Goal: Obtain resource: Download file/media

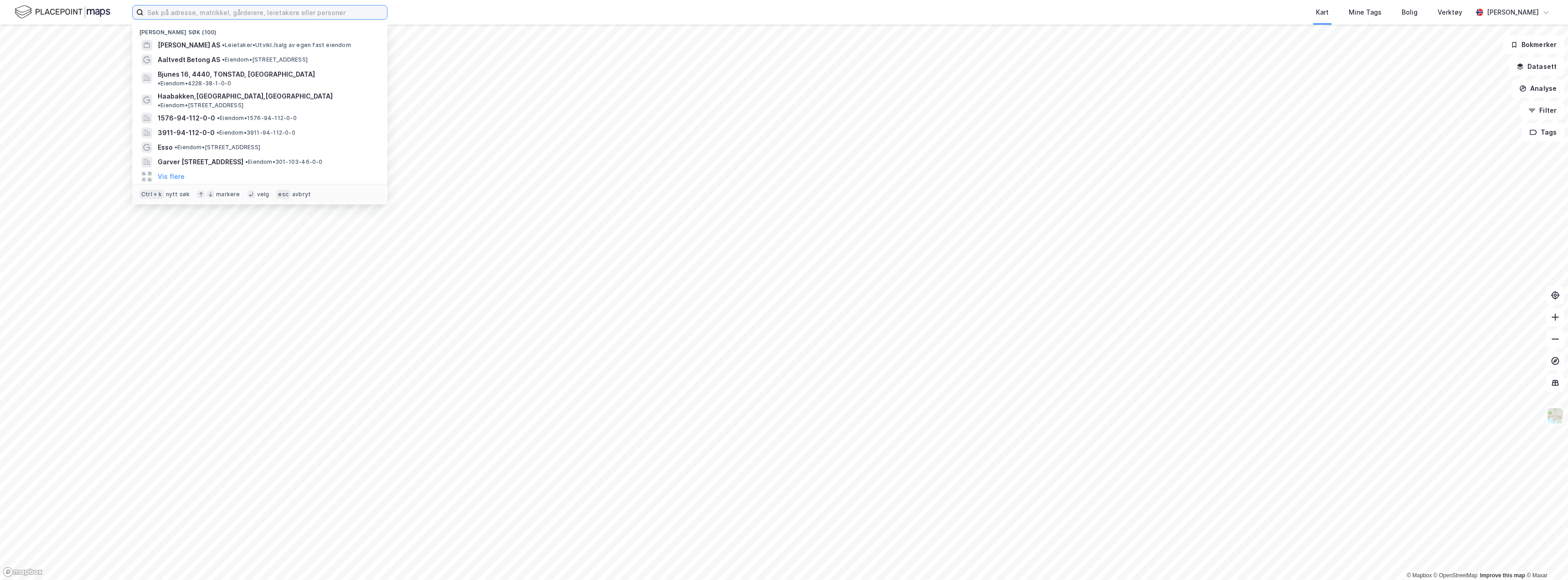
click at [311, 13] on input at bounding box center [266, 12] width 244 height 14
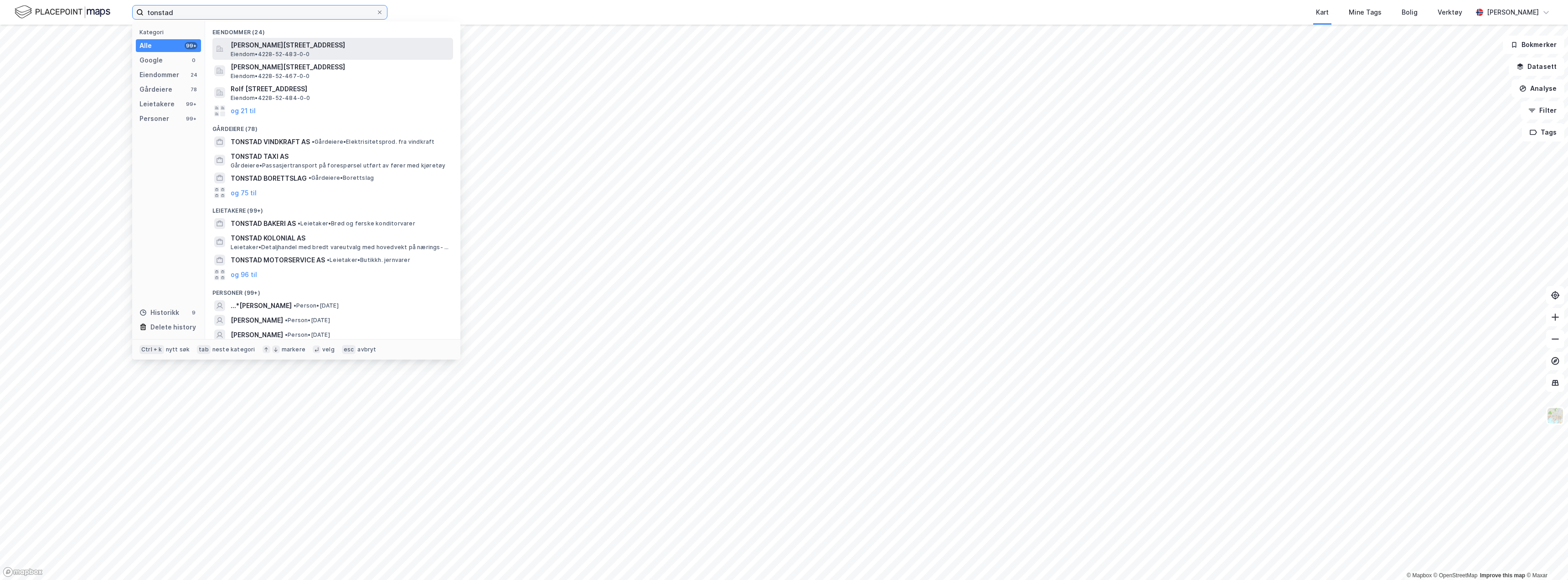
type input "tonstad"
click at [263, 52] on span "Eiendom • 4228-52-483-0-0" at bounding box center [271, 54] width 80 height 8
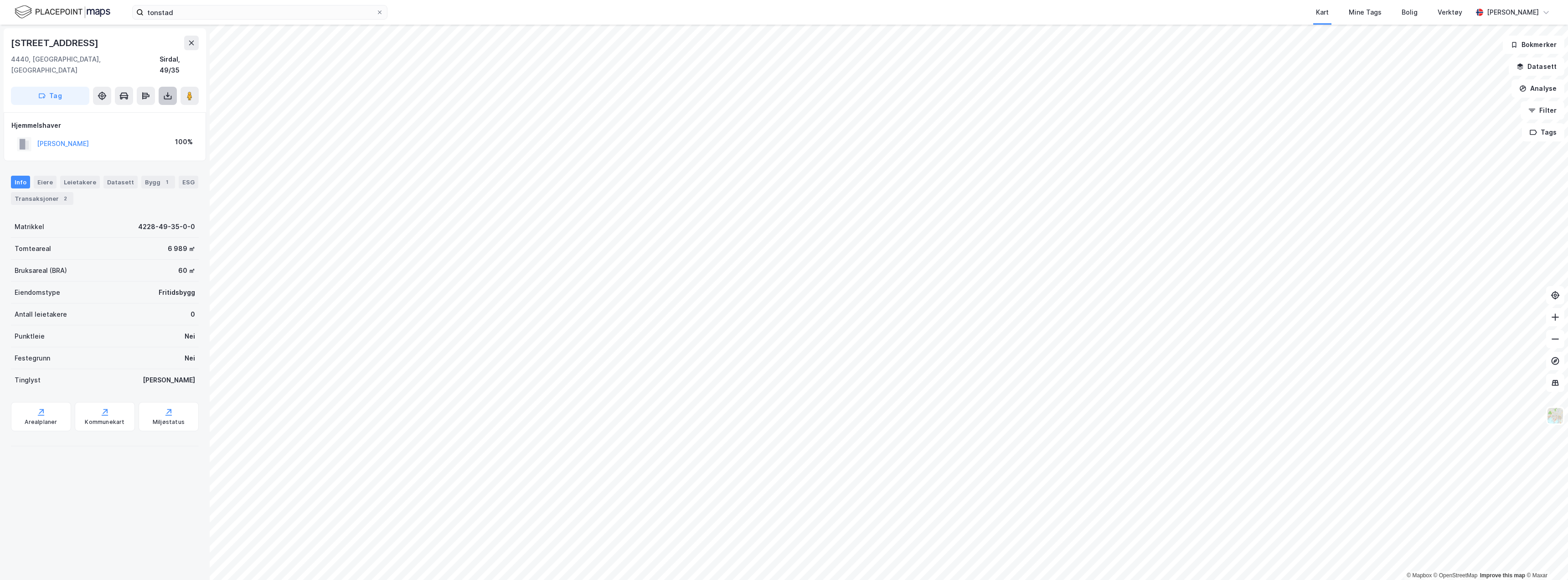
click at [170, 91] on button at bounding box center [168, 96] width 19 height 19
click at [152, 107] on div "Last ned grunnbok" at bounding box center [128, 113] width 97 height 14
